Goal: Task Accomplishment & Management: Manage account settings

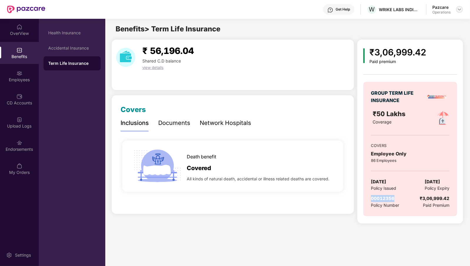
click at [460, 9] on img at bounding box center [459, 9] width 5 height 5
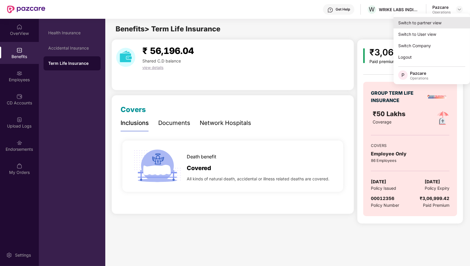
click at [438, 24] on div "Switch to partner view" at bounding box center [431, 22] width 76 height 11
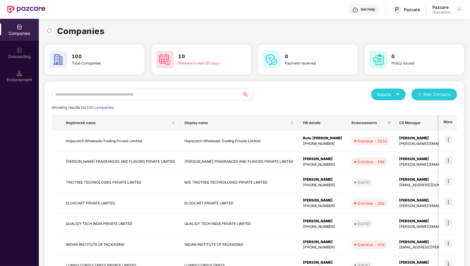
click at [197, 94] on input "text" at bounding box center [147, 95] width 190 height 12
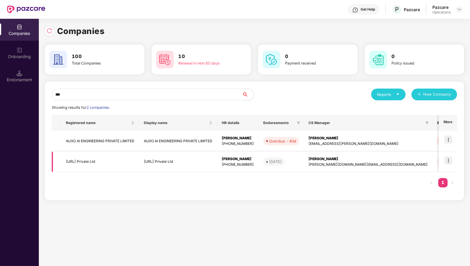
type input "***"
click at [450, 160] on img at bounding box center [448, 161] width 8 height 8
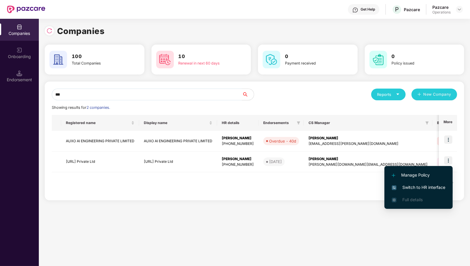
click at [438, 185] on span "Switch to HR interface" at bounding box center [417, 188] width 53 height 6
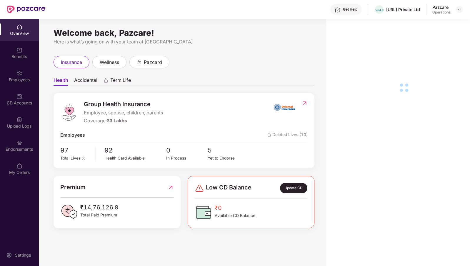
click at [11, 152] on div "Endorsements" at bounding box center [19, 146] width 39 height 22
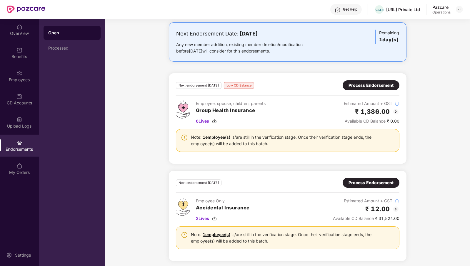
scroll to position [29, 0]
click at [458, 10] on img at bounding box center [459, 9] width 5 height 5
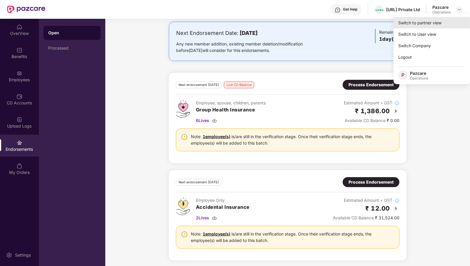
click at [442, 22] on div "Switch to partner view" at bounding box center [431, 22] width 76 height 11
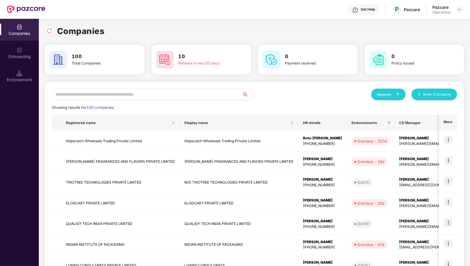
click at [204, 97] on input "text" at bounding box center [147, 95] width 190 height 12
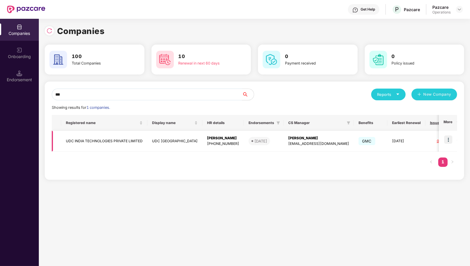
type input "***"
click at [448, 140] on img at bounding box center [448, 140] width 8 height 8
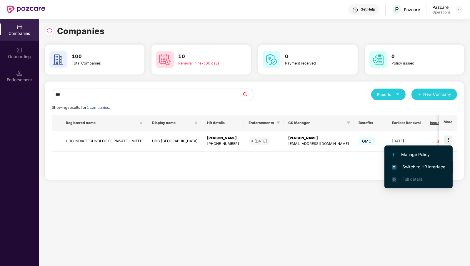
click at [438, 166] on span "Switch to HR interface" at bounding box center [417, 167] width 53 height 6
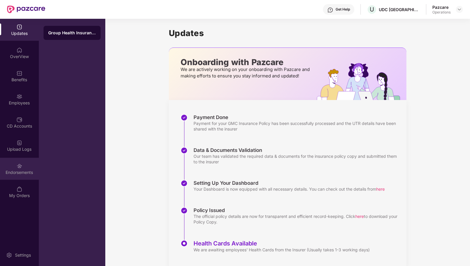
click at [26, 166] on div "Endorsements" at bounding box center [19, 169] width 39 height 22
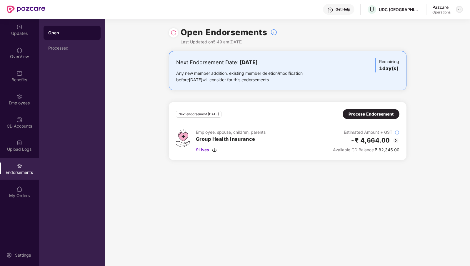
click at [460, 8] on img at bounding box center [459, 9] width 5 height 5
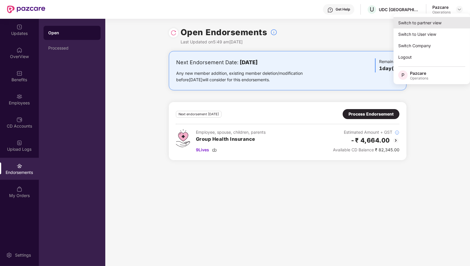
click at [445, 22] on div "Switch to partner view" at bounding box center [431, 22] width 76 height 11
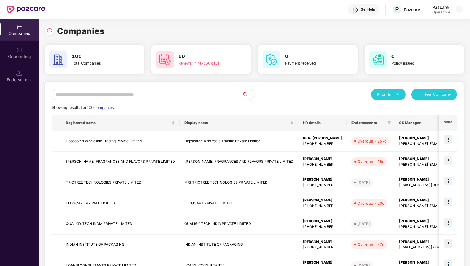
click at [149, 99] on input "text" at bounding box center [147, 95] width 190 height 12
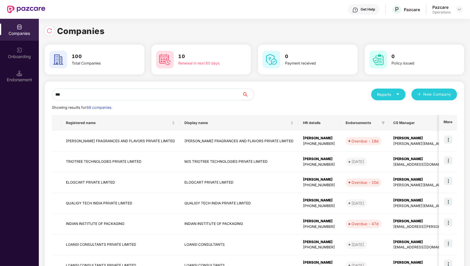
type input "****"
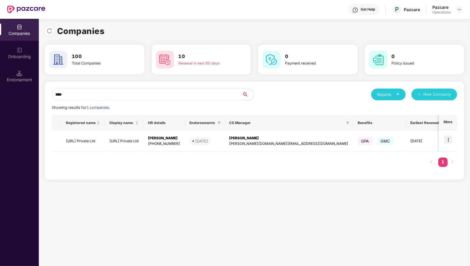
click at [129, 91] on input "****" at bounding box center [147, 95] width 190 height 12
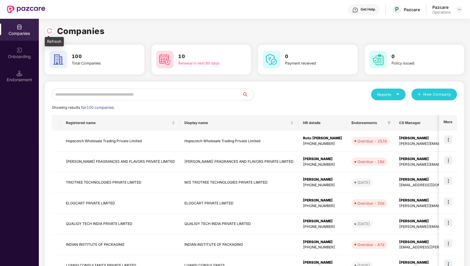
click at [47, 33] on img at bounding box center [49, 31] width 6 height 6
